Goal: Task Accomplishment & Management: Manage account settings

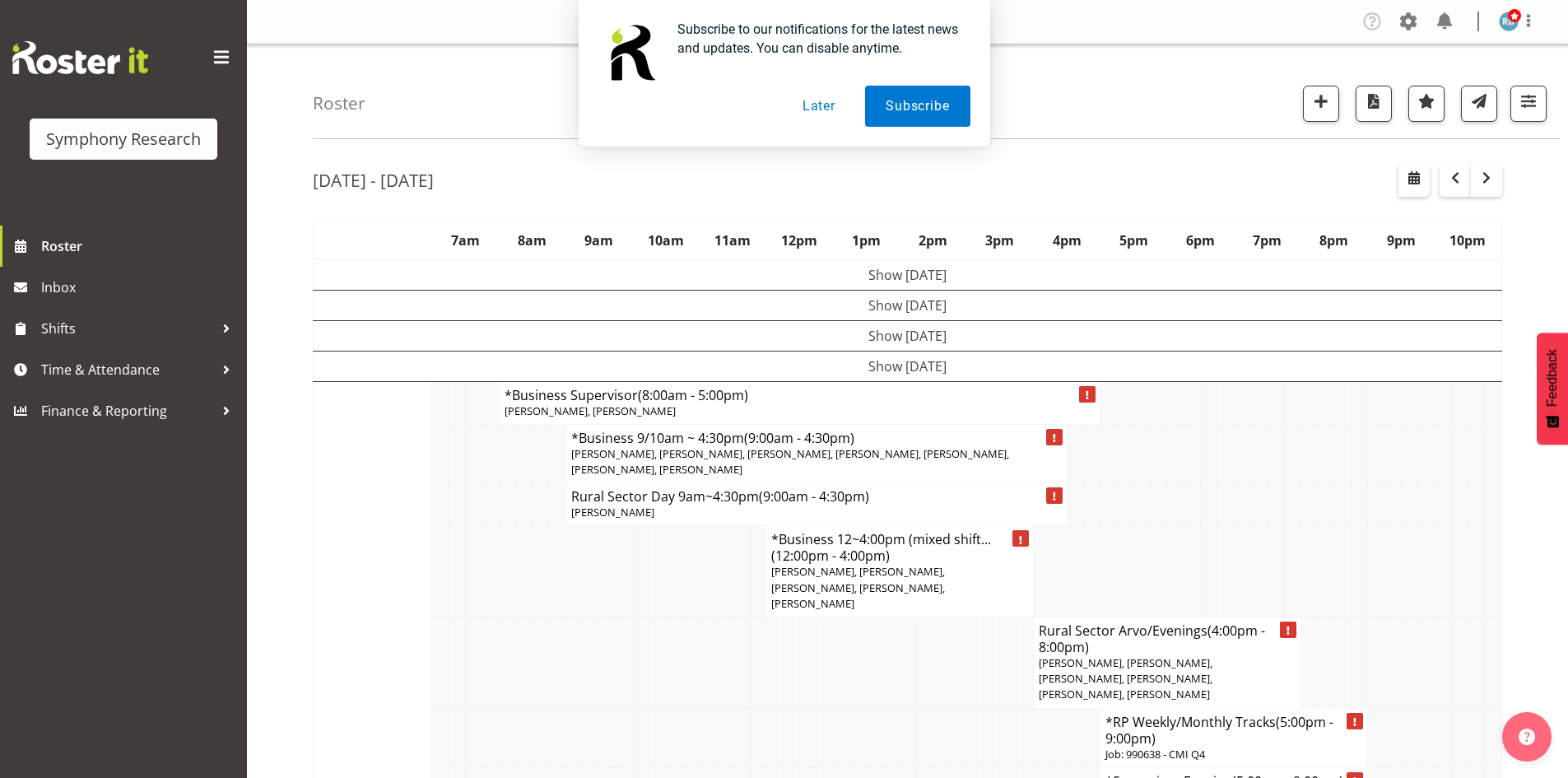
click at [826, 114] on button "Later" at bounding box center [818, 106] width 74 height 41
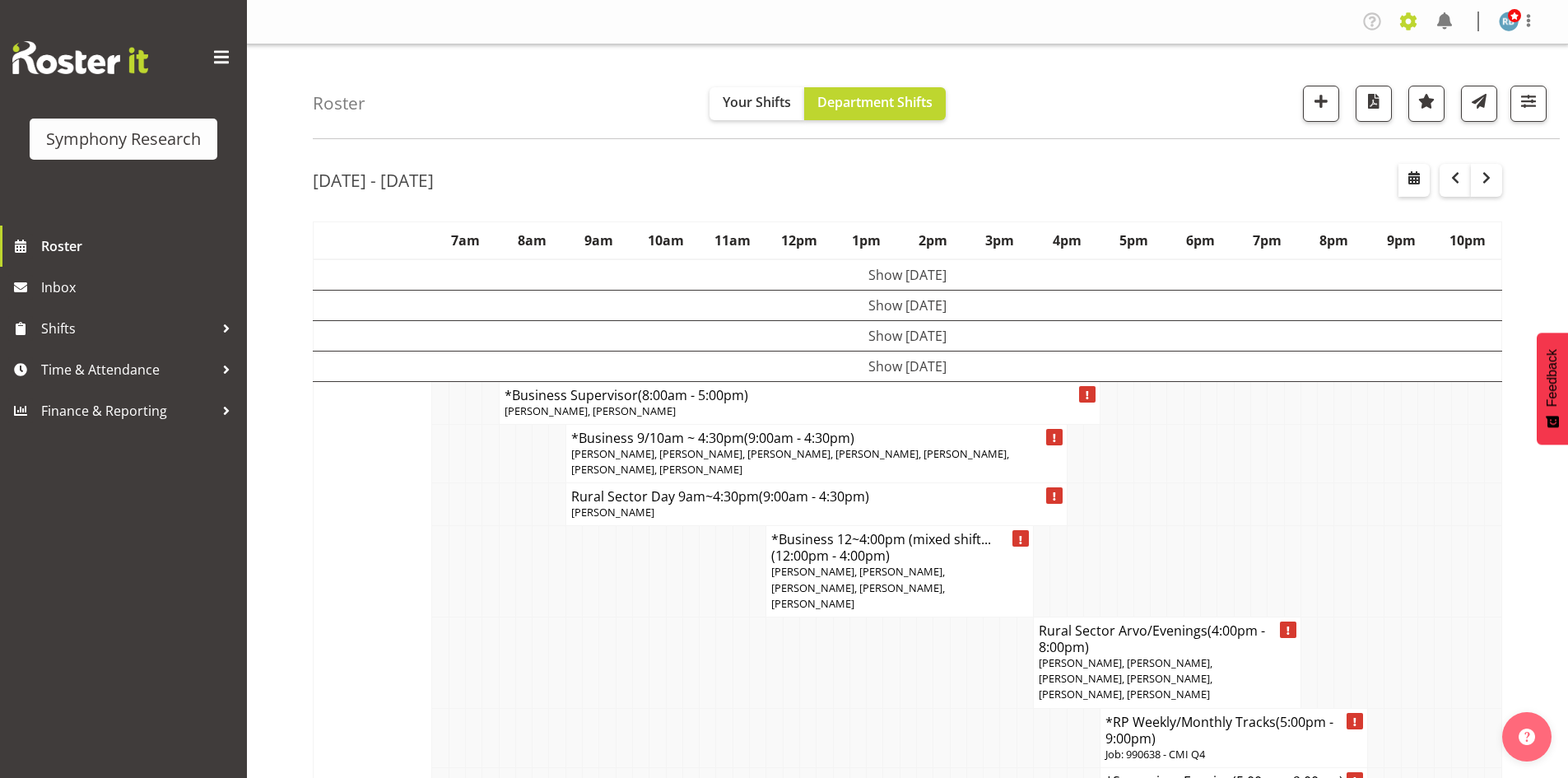
click at [1406, 18] on span at bounding box center [1408, 21] width 27 height 27
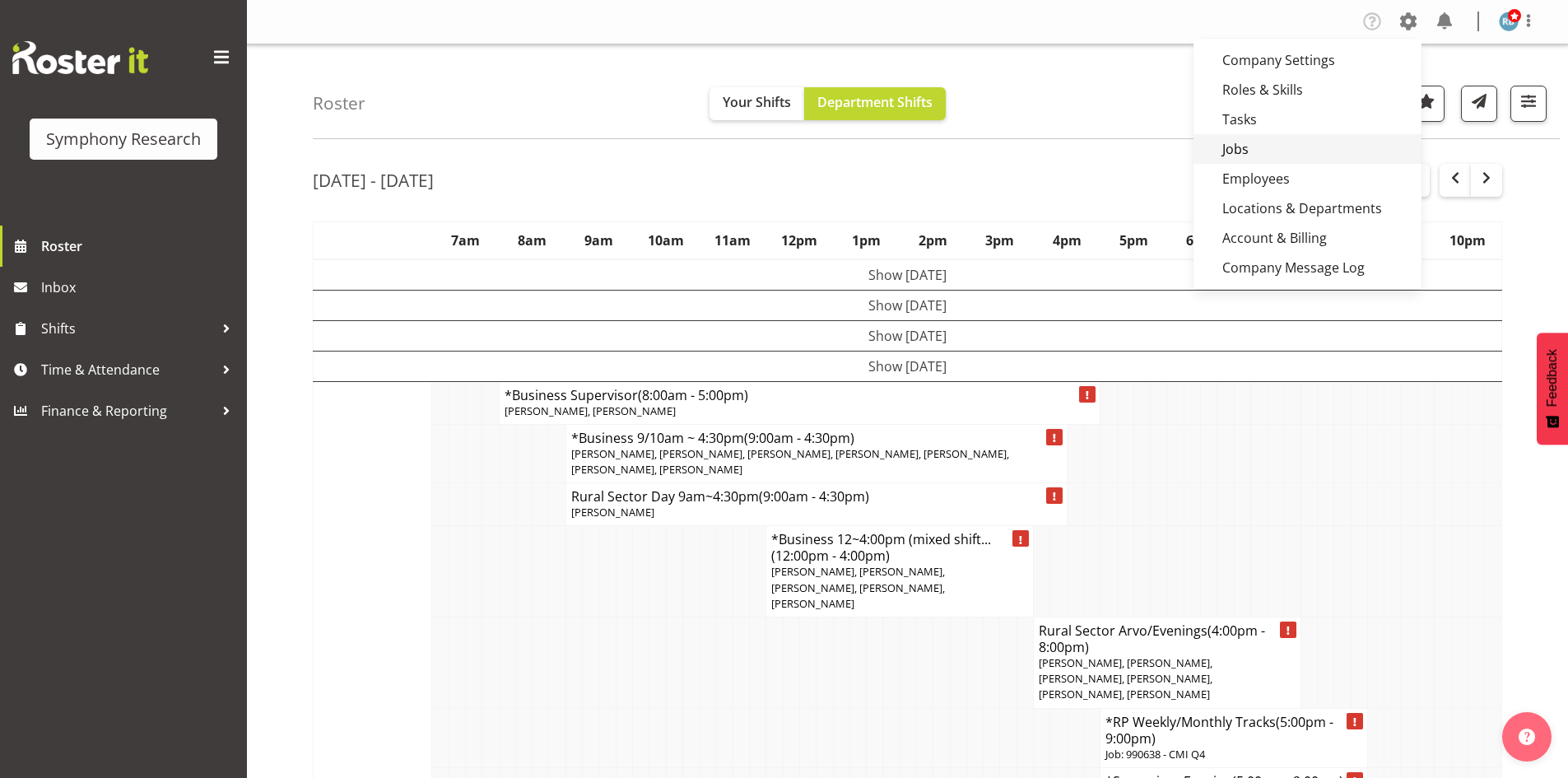
drag, startPoint x: 1258, startPoint y: 147, endPoint x: 1269, endPoint y: 144, distance: 11.4
click at [1258, 147] on link "Jobs" at bounding box center [1307, 149] width 228 height 30
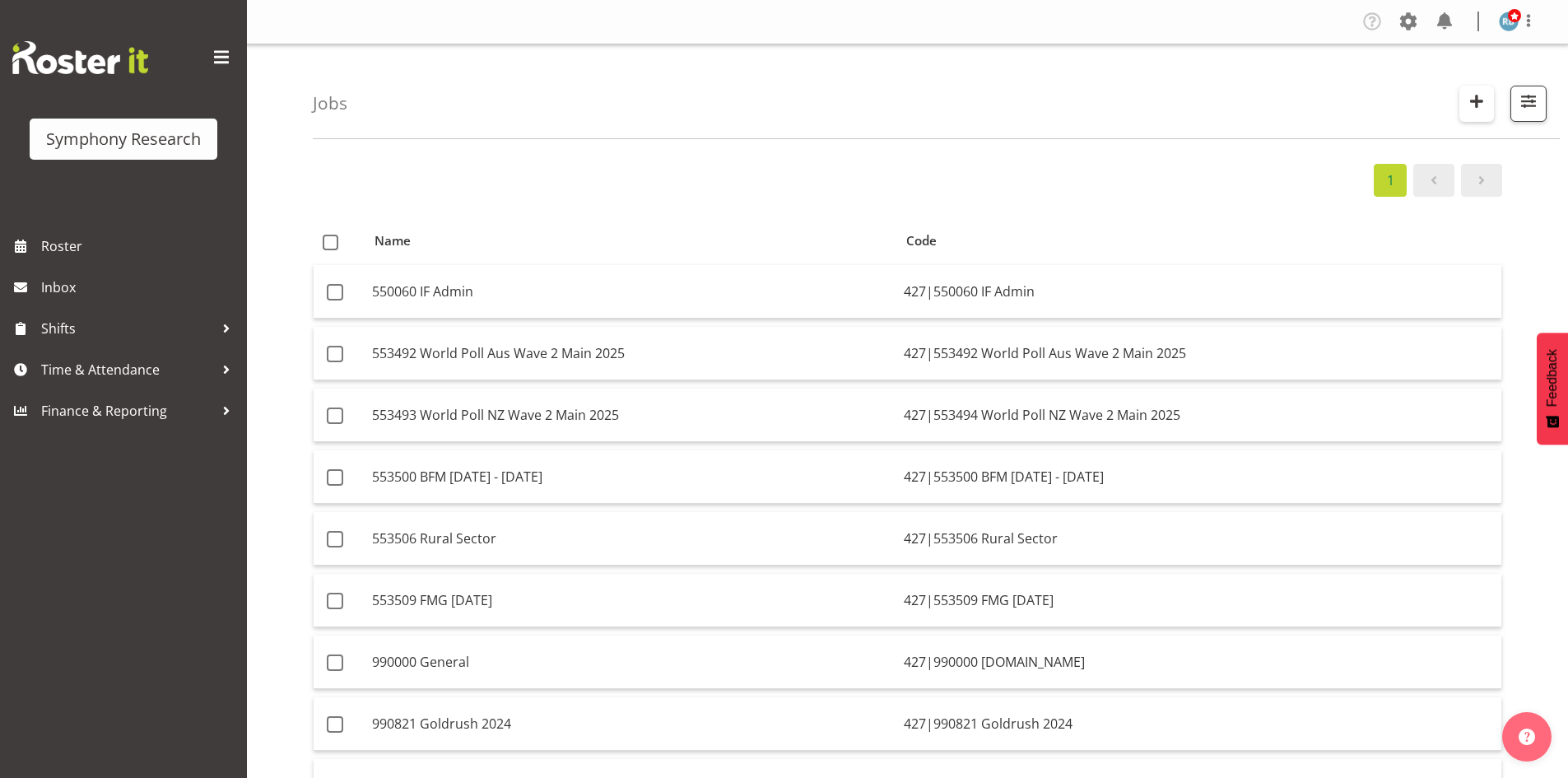
click at [1477, 102] on span "button" at bounding box center [1477, 101] width 22 height 22
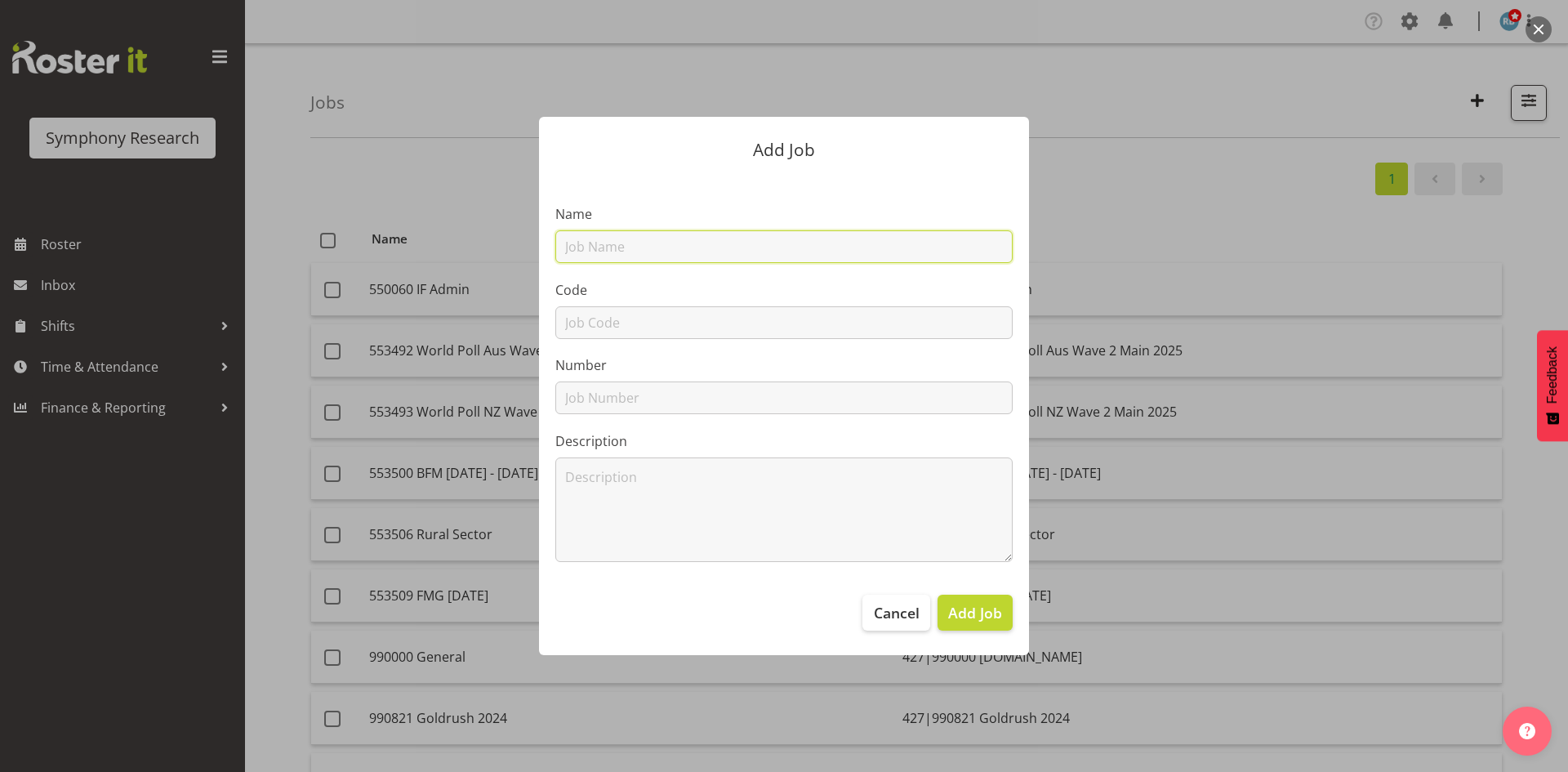
click at [609, 242] on input "text" at bounding box center [784, 246] width 458 height 32
paste input "JN3513 Agri Online Recruitment"
drag, startPoint x: 580, startPoint y: 247, endPoint x: 407, endPoint y: 257, distance: 173.3
click at [417, 257] on div "Add Job Name JN3513 Agri Online Recruitment Code Number Description Cancel Add …" at bounding box center [784, 386] width 784 height 620
click at [614, 246] on input "553513 Agri Online Recruitment" at bounding box center [784, 246] width 458 height 32
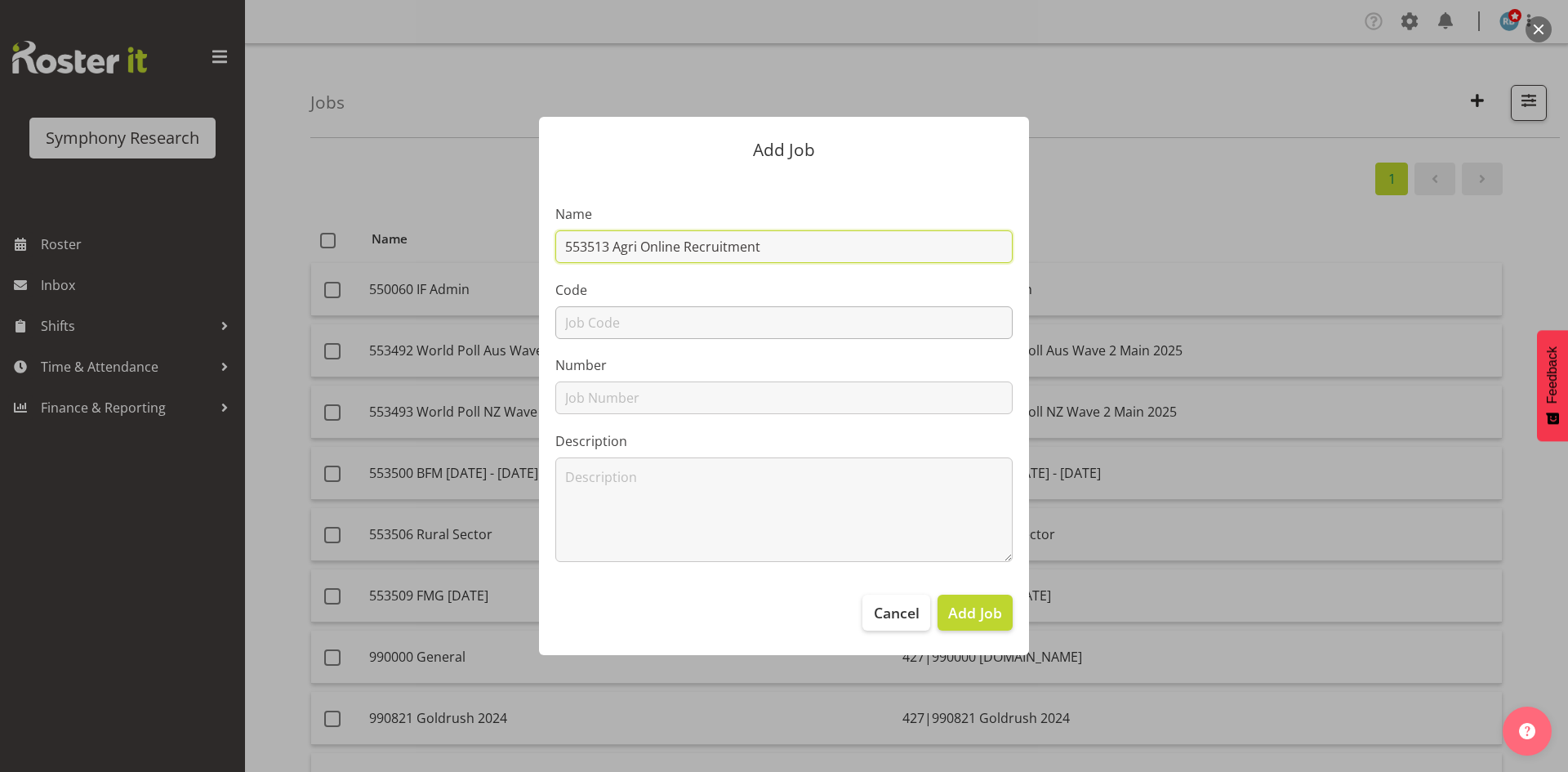
type input "553513 Agri Online Recruitment"
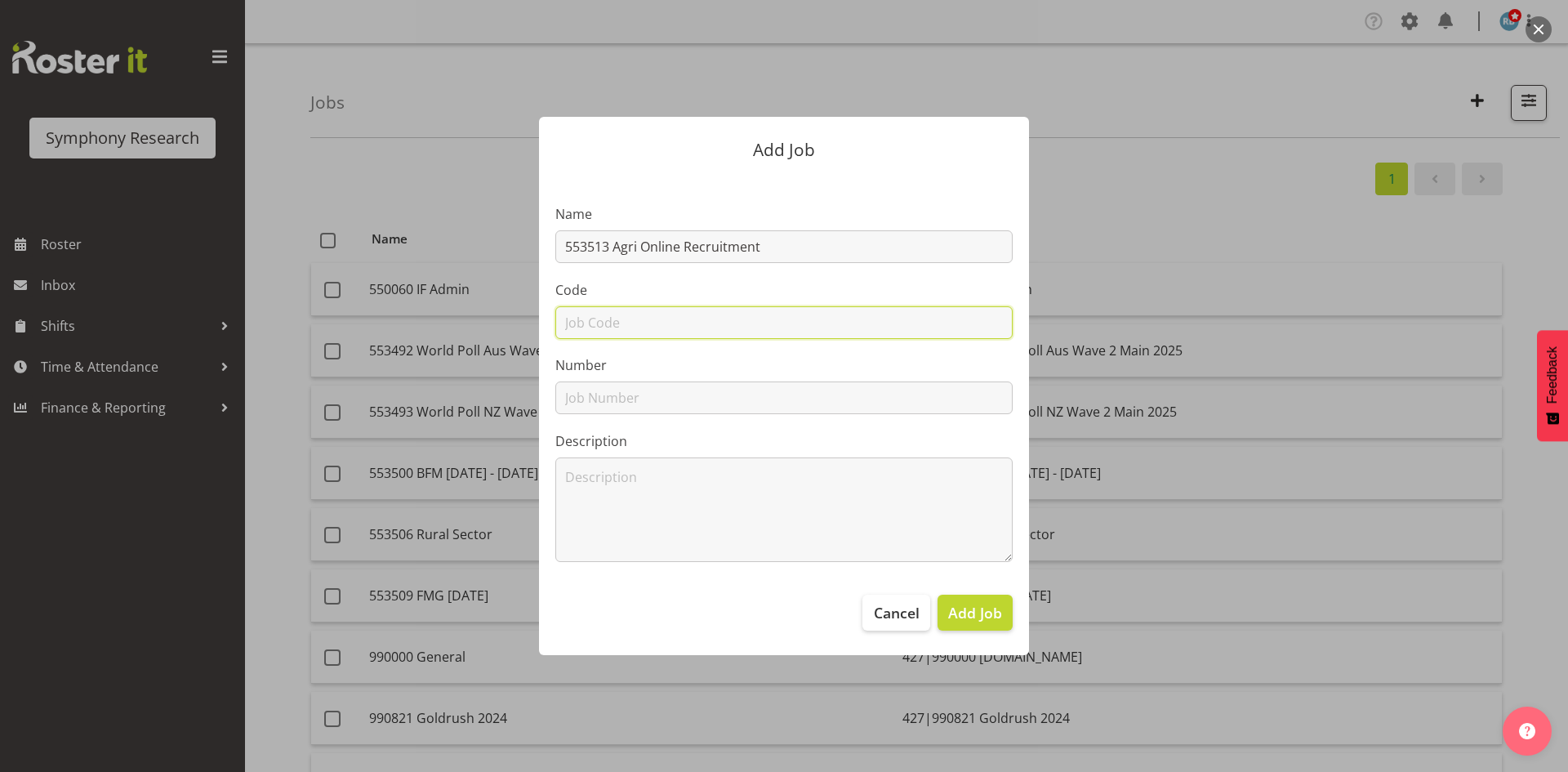
click at [663, 320] on input "text" at bounding box center [784, 322] width 458 height 32
paste input "553513 Agri Online Recruitment"
type input "553513 Agri Online Recruitment"
click at [576, 394] on input "text" at bounding box center [784, 397] width 458 height 32
paste input "553513 Agri Online Recruitment"
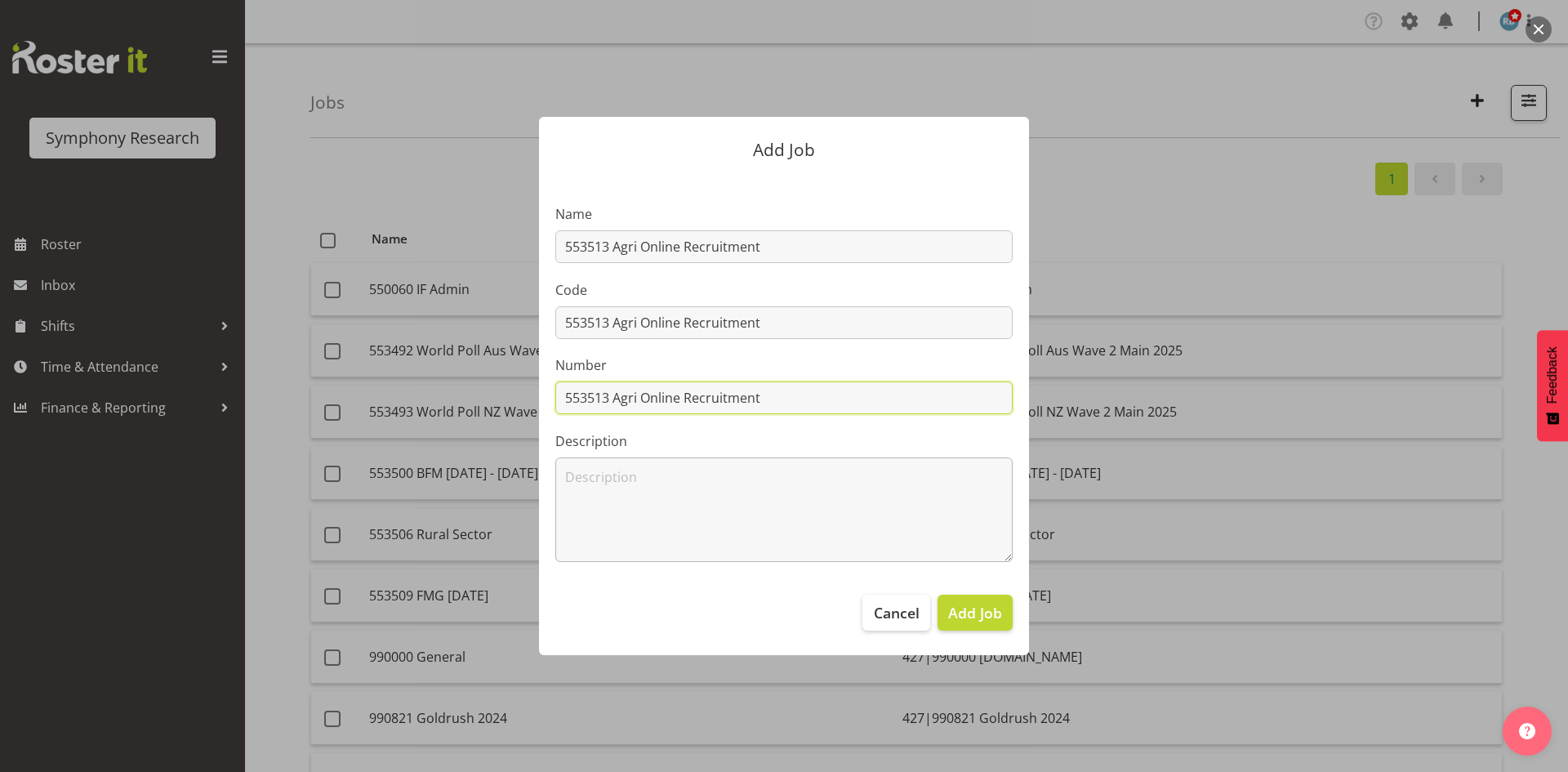
type input "553513 Agri Online Recruitment"
drag, startPoint x: 623, startPoint y: 517, endPoint x: 623, endPoint y: 499, distance: 18.0
click at [623, 517] on textarea at bounding box center [784, 509] width 458 height 104
paste textarea "553513 Agri Online Recruitment"
type textarea "553513 Agri Online Recruitment"
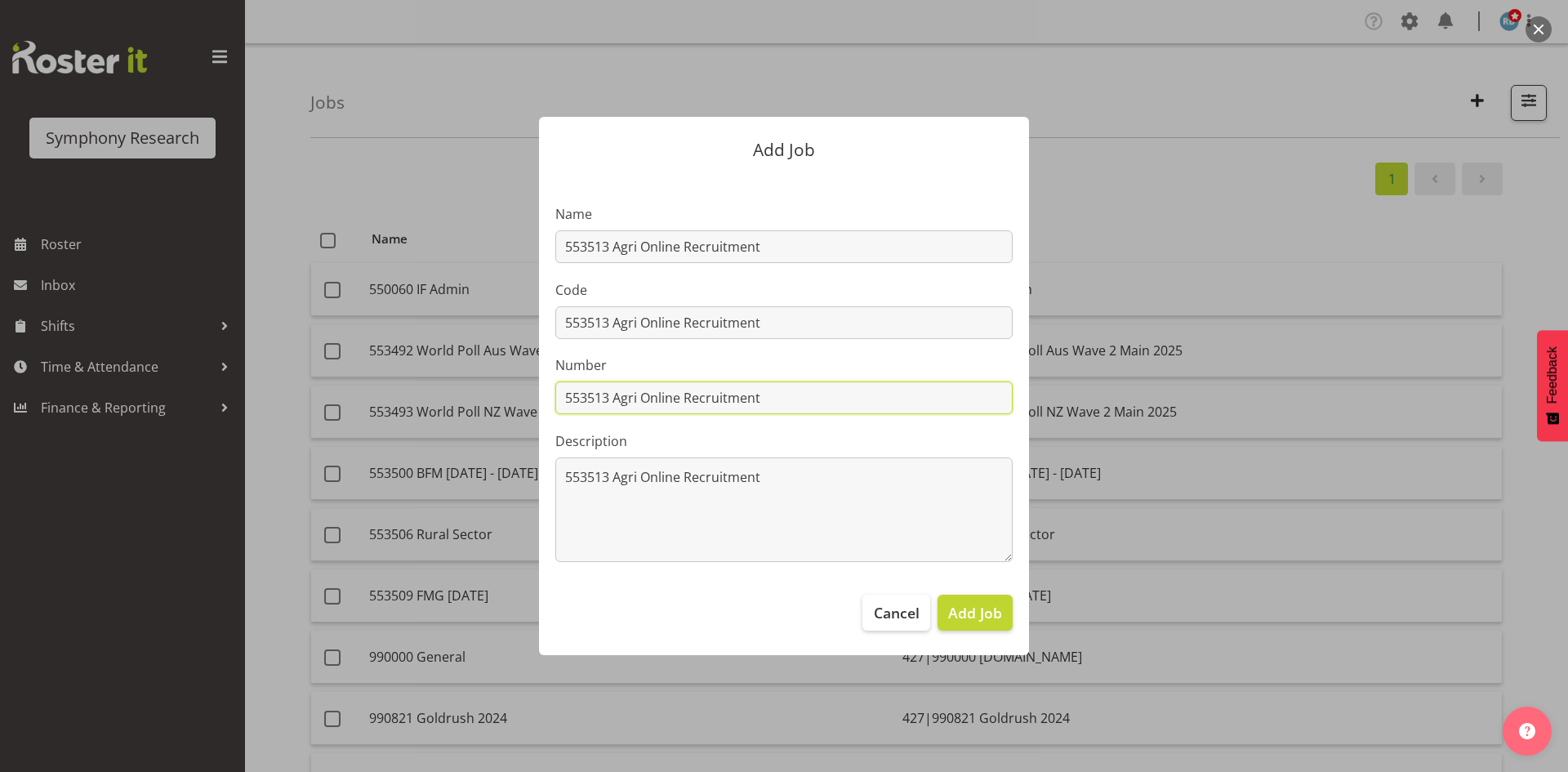
click at [627, 394] on input "553513 Agri Online Recruitment" at bounding box center [784, 397] width 458 height 32
drag, startPoint x: 627, startPoint y: 394, endPoint x: 933, endPoint y: 403, distance: 306.1
click at [933, 403] on input "553513 Agri Online Recruitment" at bounding box center [784, 397] width 458 height 32
type input "553513"
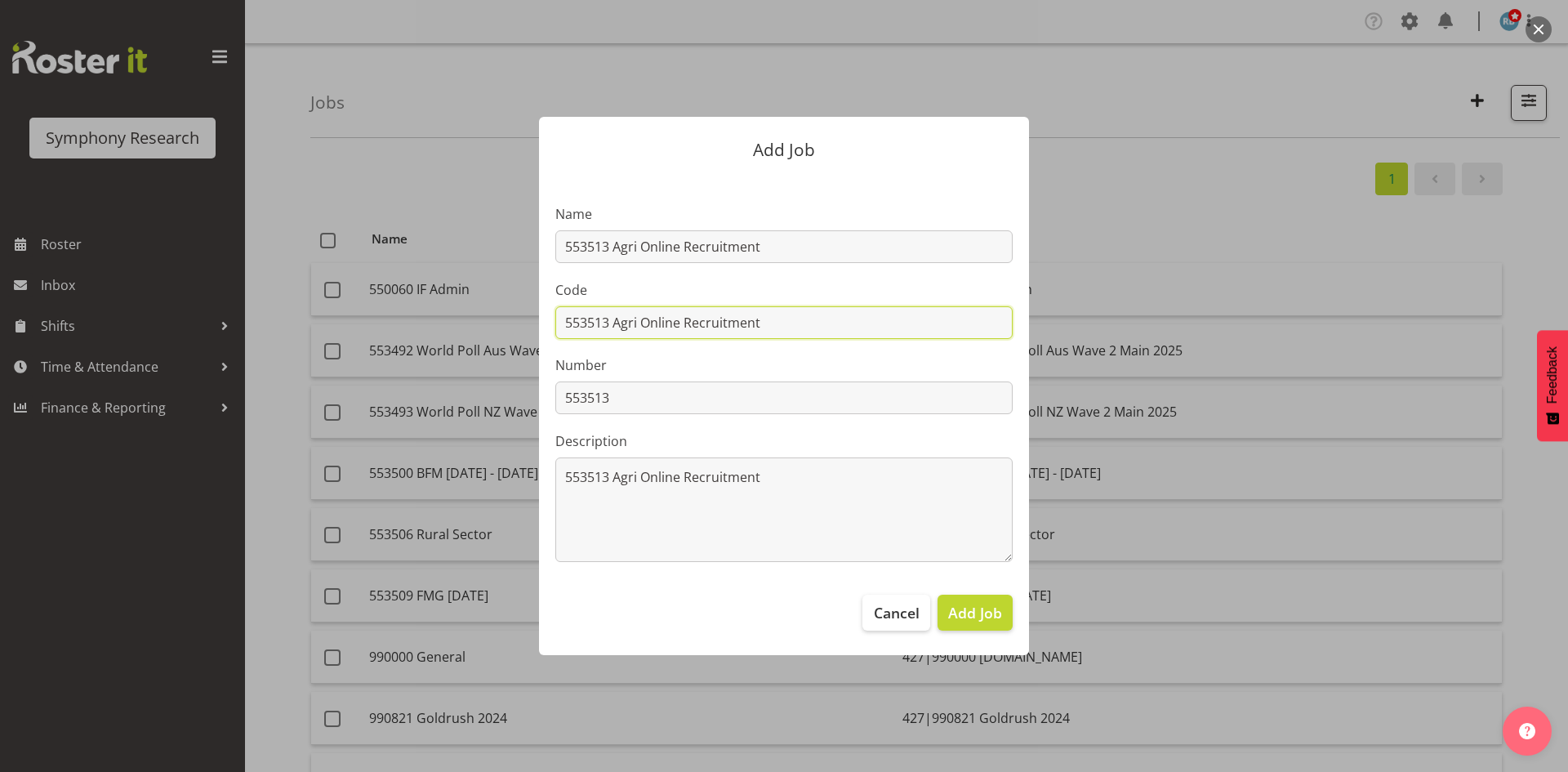
click at [566, 318] on input "553513 Agri Online Recruitment" at bounding box center [784, 322] width 458 height 32
type input "427|553513 Agri Online Recruitment"
click at [985, 615] on span "Add Job" at bounding box center [975, 613] width 54 height 21
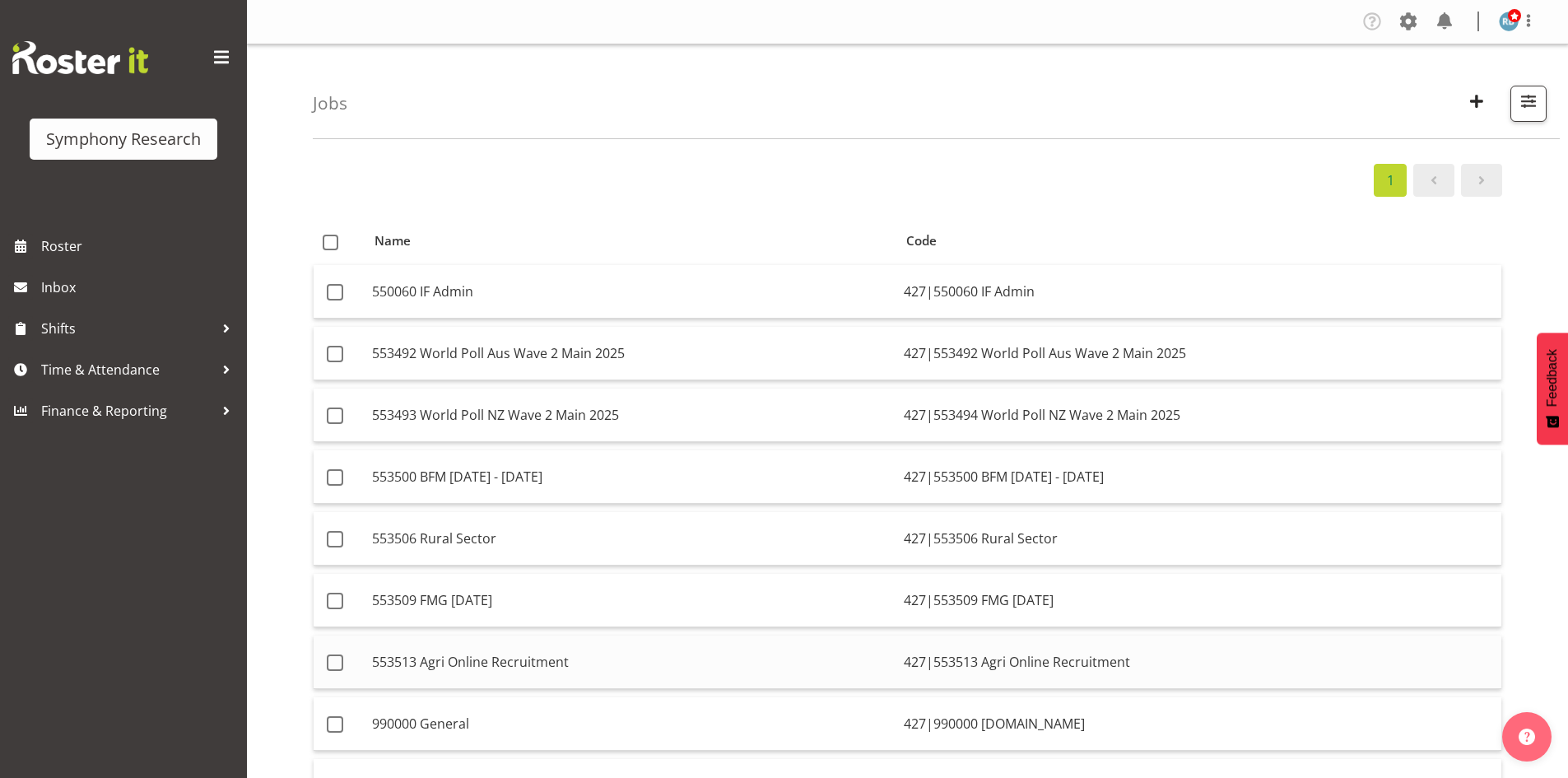
click at [583, 668] on td "553513 Agri Online Recruitment" at bounding box center [631, 662] width 532 height 53
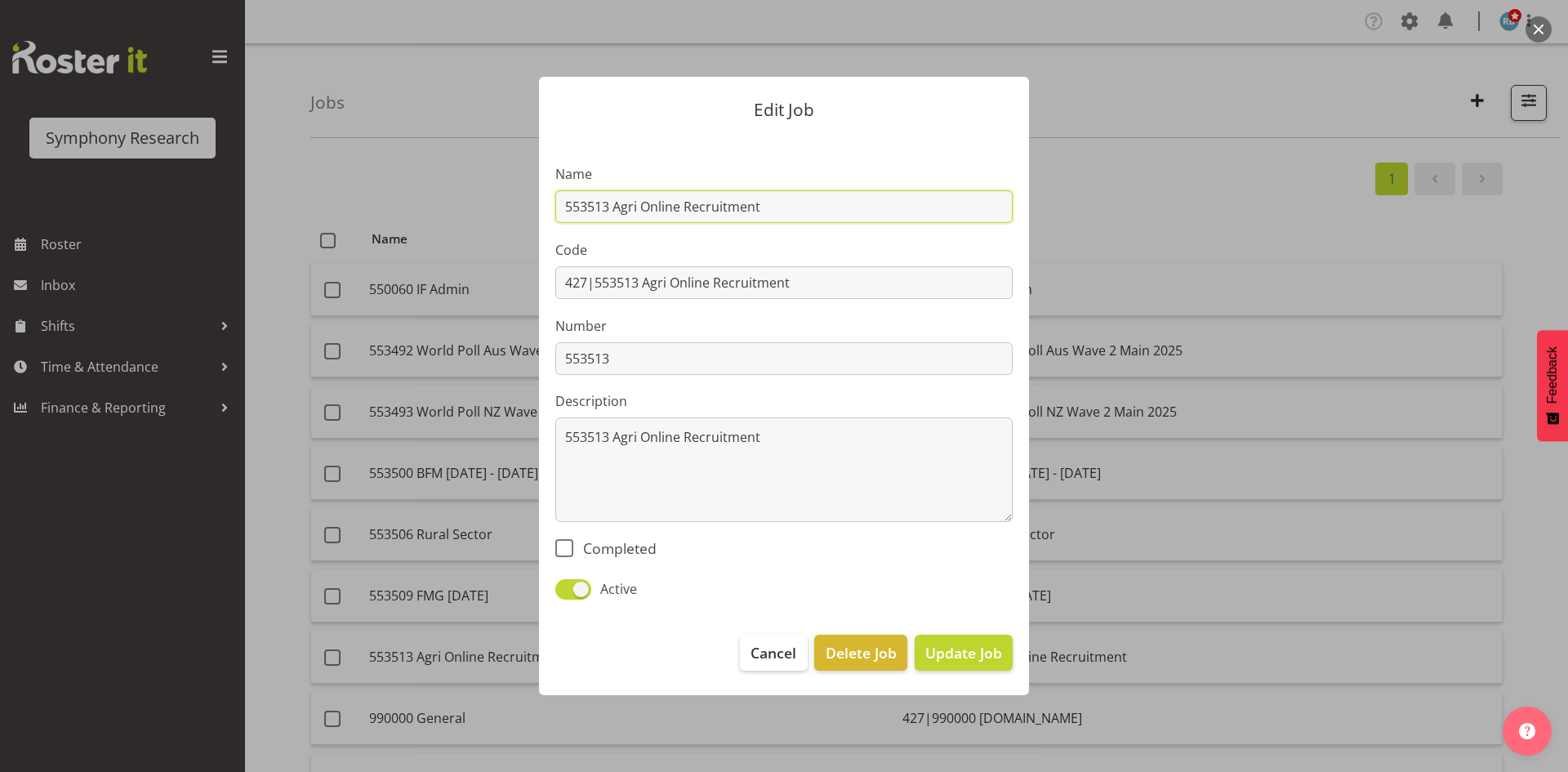
drag, startPoint x: 842, startPoint y: 198, endPoint x: 402, endPoint y: 239, distance: 441.9
click at [424, 217] on div "Edit Job Name 553513 Agri Online Recruitment Code 427|553513 Agri Online Recrui…" at bounding box center [784, 386] width 784 height 700
click at [750, 655] on span "Cancel" at bounding box center [773, 653] width 46 height 21
